Goal: Information Seeking & Learning: Understand process/instructions

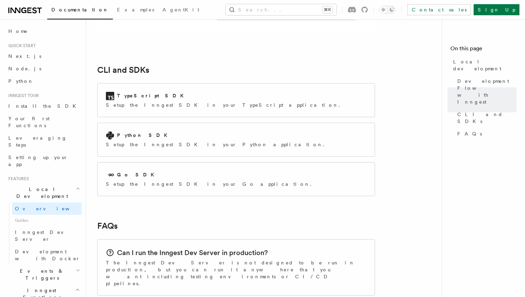
scroll to position [867, 0]
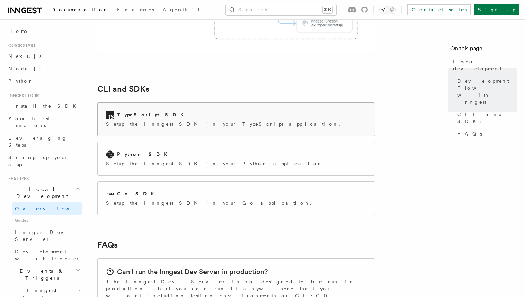
click at [147, 111] on h2 "TypeScript SDK" at bounding box center [152, 114] width 71 height 7
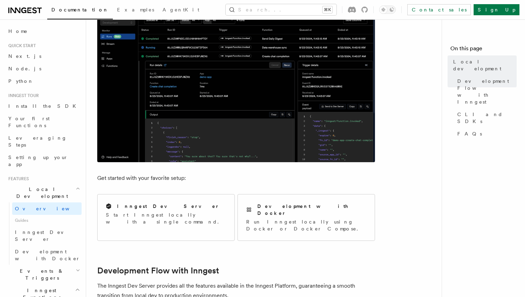
scroll to position [0, 0]
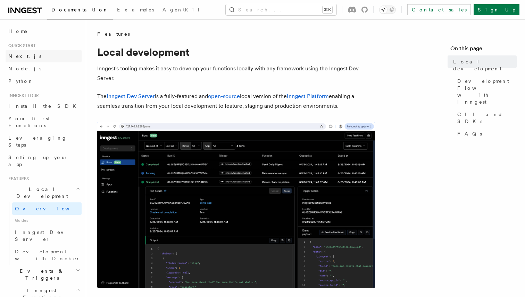
click at [42, 58] on link "Next.js" at bounding box center [44, 56] width 76 height 12
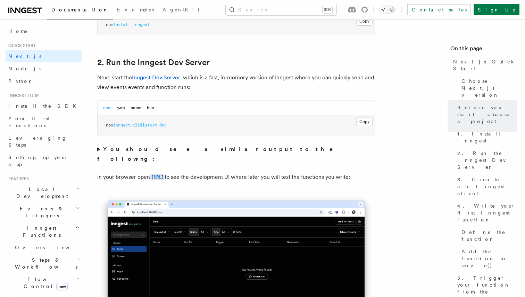
scroll to position [460, 0]
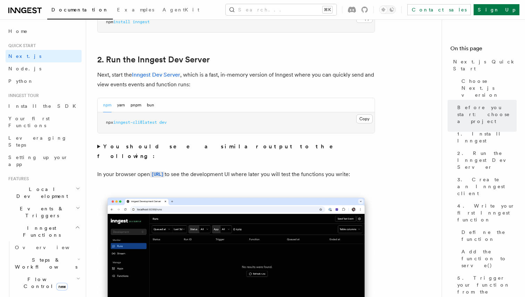
click at [363, 112] on div "npm yarn pnpm bun" at bounding box center [236, 105] width 277 height 14
click at [361, 116] on button "Copy Copied" at bounding box center [364, 119] width 16 height 9
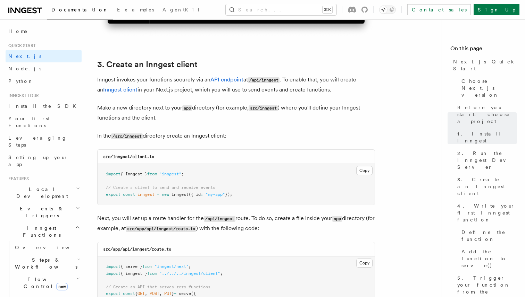
scroll to position [791, 0]
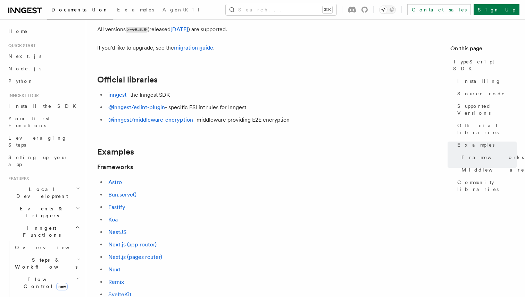
scroll to position [9, 0]
